Goal: Find specific page/section: Find specific page/section

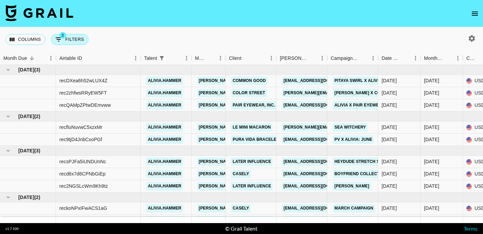
click at [67, 34] on button "3 Filters" at bounding box center [70, 39] width 38 height 11
select select "status"
select select "not"
select select "declined"
select select "status"
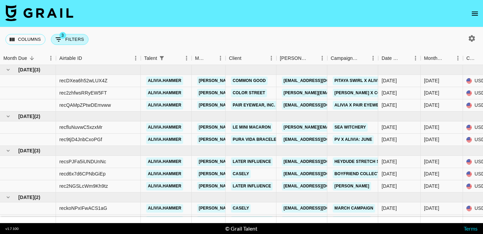
select select "not"
select select "cancelled"
select select "talentName"
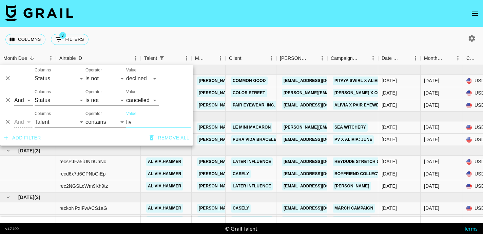
click at [5, 123] on icon "Delete" at bounding box center [7, 121] width 7 height 7
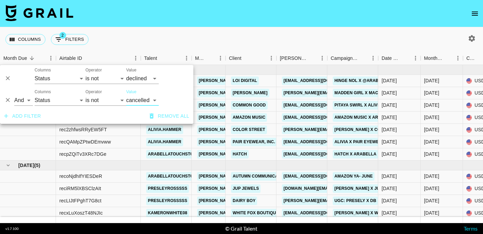
click at [192, 25] on nav at bounding box center [241, 13] width 483 height 27
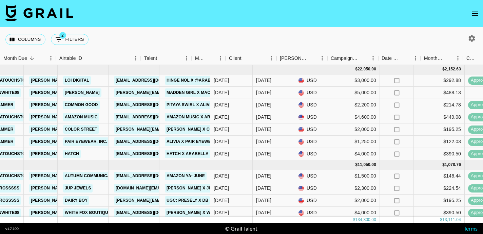
scroll to position [0, 0]
